Goal: Navigation & Orientation: Find specific page/section

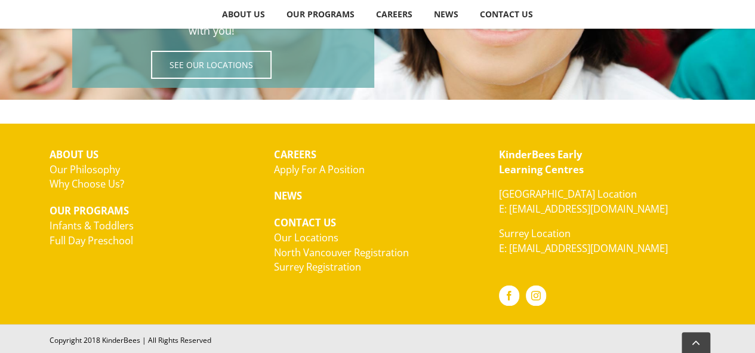
scroll to position [2191, 0]
click at [321, 251] on link "North Vancouver Registration" at bounding box center [341, 252] width 135 height 14
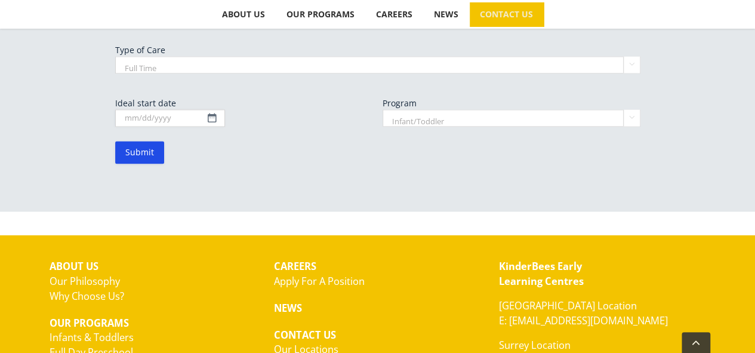
scroll to position [957, 0]
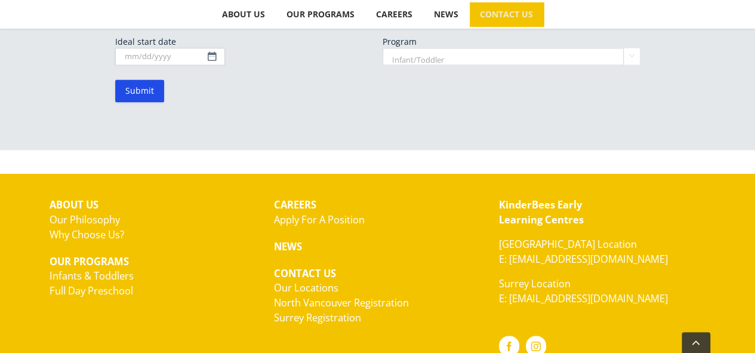
click at [323, 310] on link "Surrey Registration" at bounding box center [317, 317] width 87 height 14
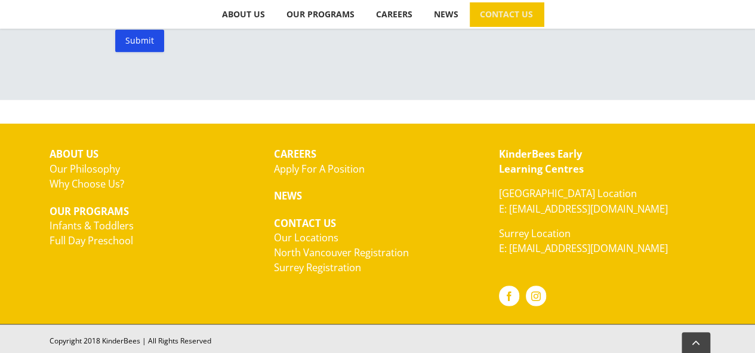
scroll to position [923, 0]
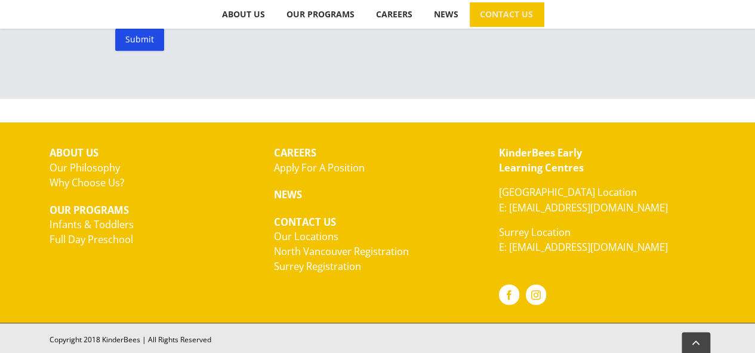
click at [72, 167] on link "Our Philosophy" at bounding box center [85, 168] width 70 height 14
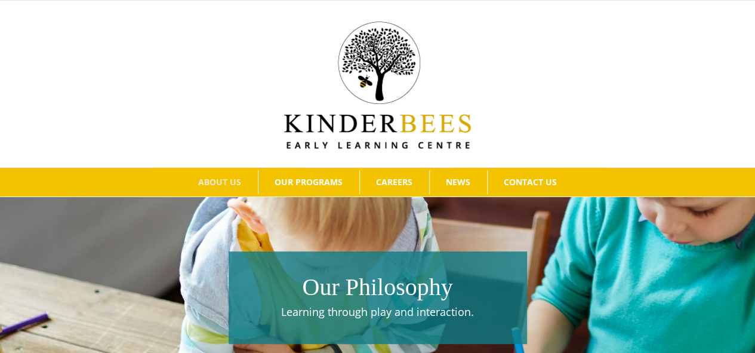
click at [332, 135] on img at bounding box center [377, 84] width 187 height 127
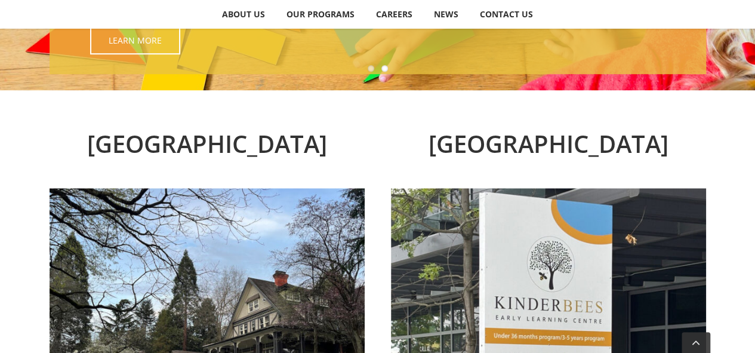
scroll to position [418, 0]
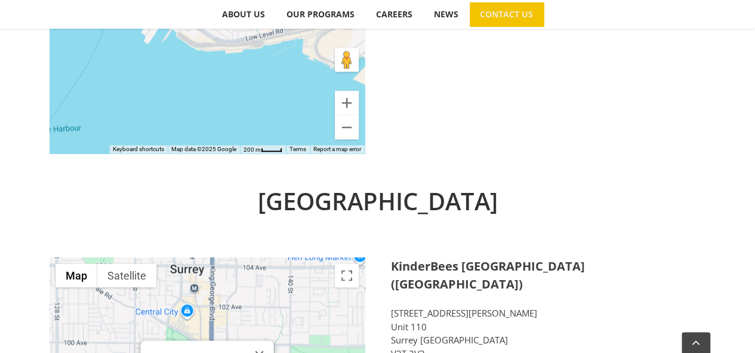
scroll to position [835, 0]
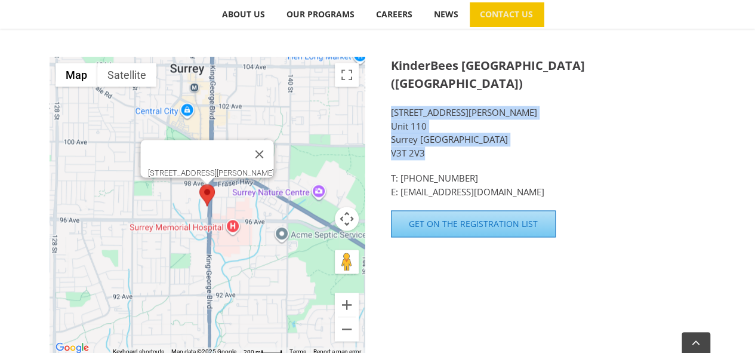
drag, startPoint x: 390, startPoint y: 90, endPoint x: 428, endPoint y: 135, distance: 58.8
click at [424, 135] on p "9675 King George Boulevard Unit 110 Surrey BC V3T 2V3" at bounding box center [548, 133] width 315 height 54
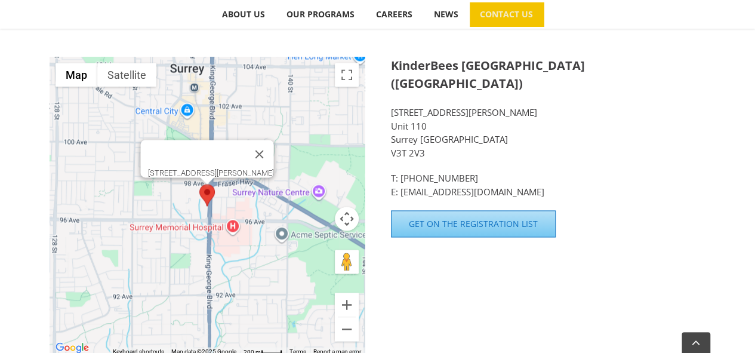
click at [519, 270] on div "Surrey ← Move left → Move right ↑ Move up ↓ Move down + Zoom in - Zoom out Home…" at bounding box center [378, 175] width 656 height 384
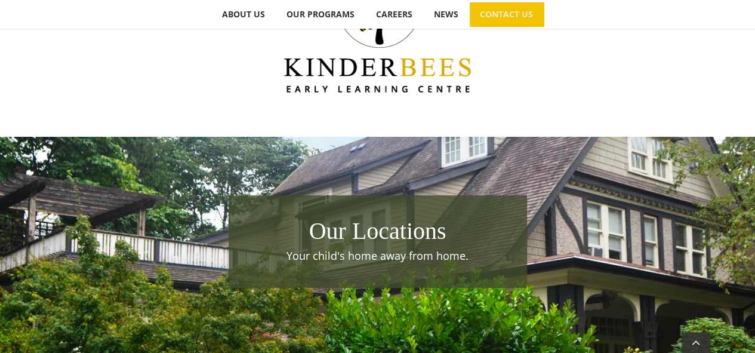
scroll to position [50, 0]
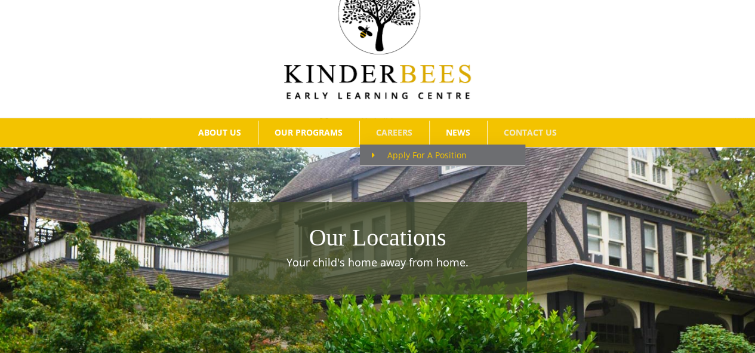
click at [400, 155] on span "Apply For A Position" at bounding box center [419, 154] width 95 height 11
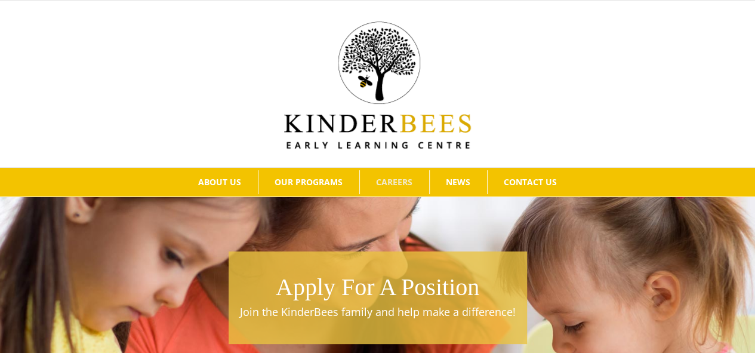
click at [177, 97] on div at bounding box center [377, 84] width 719 height 130
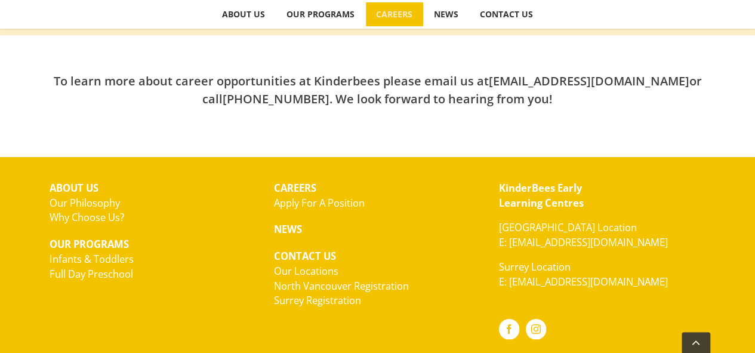
scroll to position [501, 0]
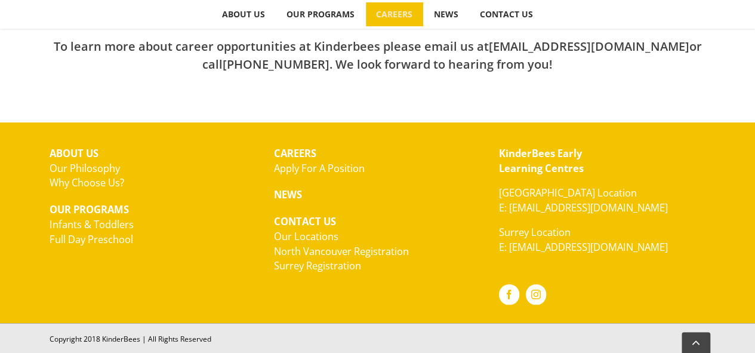
click at [99, 167] on link "Our Philosophy" at bounding box center [85, 168] width 70 height 14
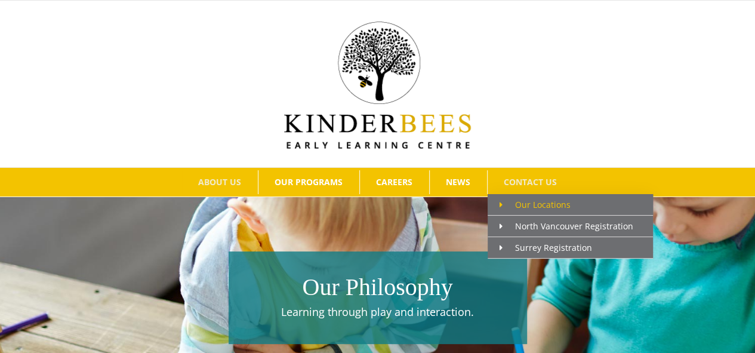
click at [527, 204] on span "Our Locations" at bounding box center [535, 204] width 71 height 11
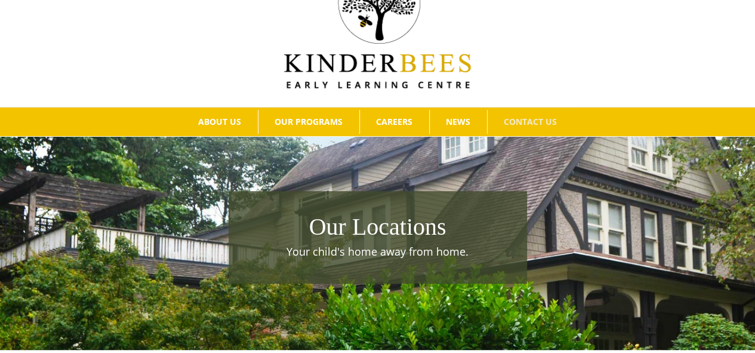
scroll to position [239, 0]
